Goal: Task Accomplishment & Management: Use online tool/utility

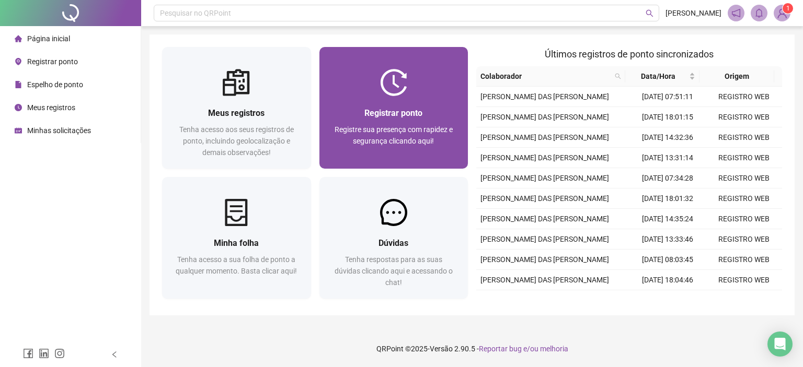
click at [412, 85] on div at bounding box center [393, 82] width 149 height 27
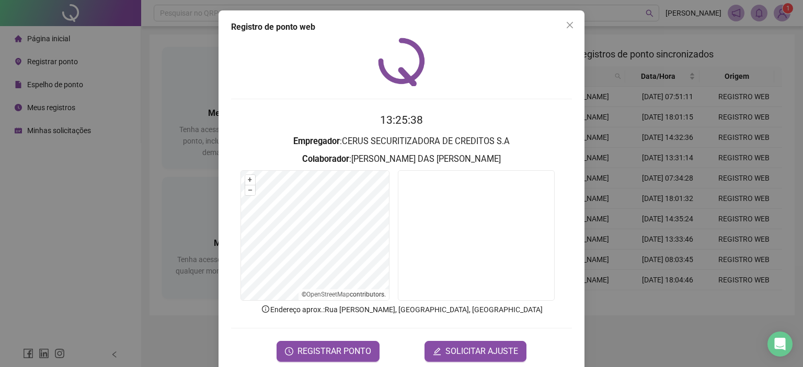
scroll to position [17, 0]
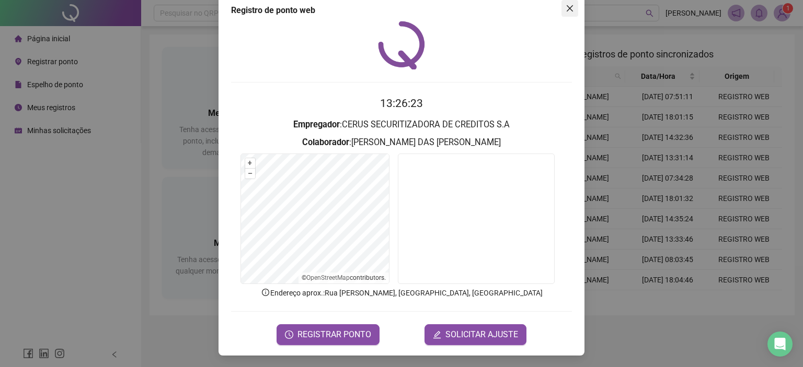
click at [567, 10] on icon "close" at bounding box center [570, 8] width 6 height 6
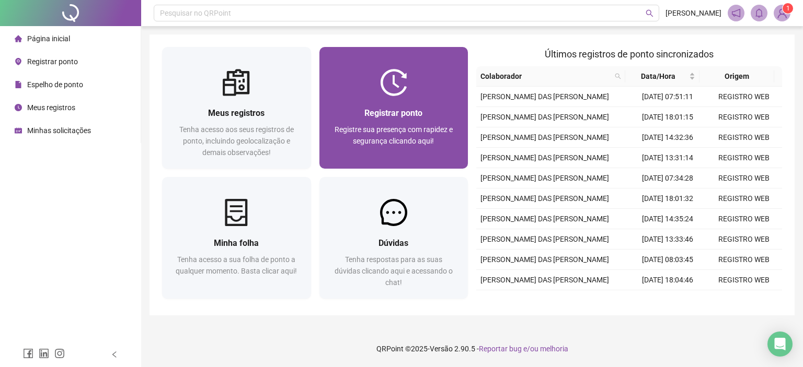
click at [412, 141] on span "Registre sua presença com rapidez e segurança clicando aqui!" at bounding box center [393, 135] width 118 height 20
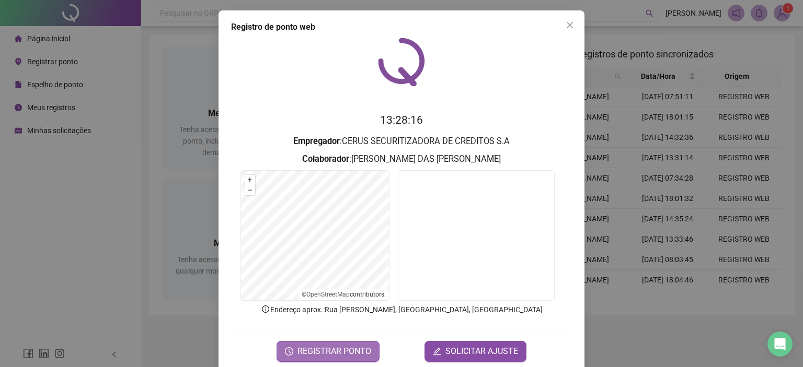
click at [349, 349] on span "REGISTRAR PONTO" at bounding box center [334, 351] width 74 height 13
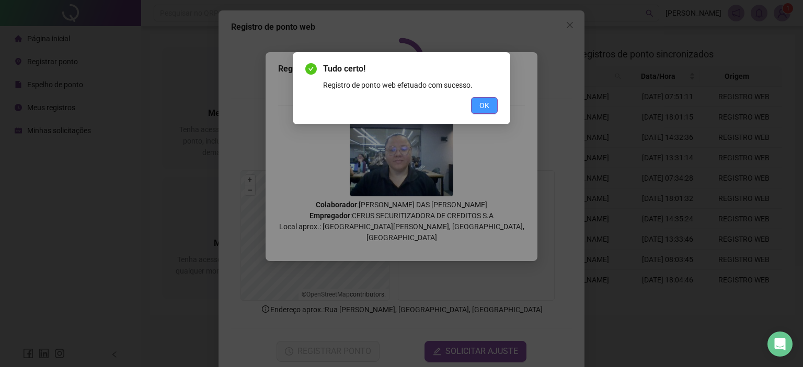
click at [488, 110] on span "OK" at bounding box center [484, 105] width 10 height 11
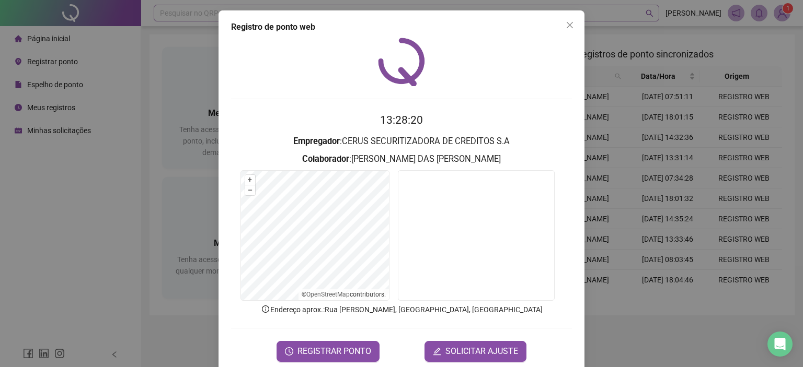
click at [565, 21] on icon "close" at bounding box center [569, 25] width 8 height 8
